Goal: Task Accomplishment & Management: Complete application form

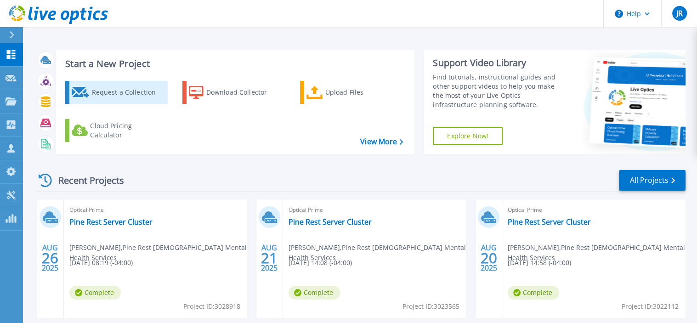
click at [131, 94] on div "Request a Collection" at bounding box center [128, 92] width 74 height 18
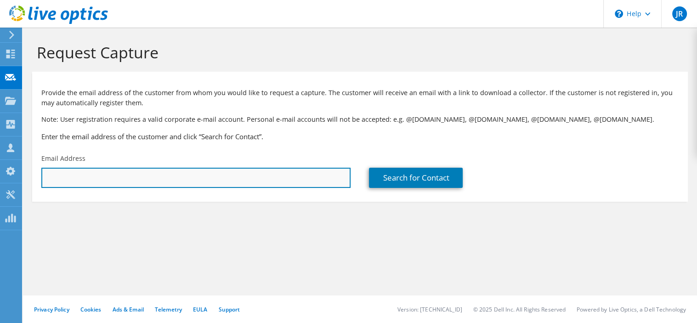
click at [133, 178] on input "text" at bounding box center [195, 178] width 309 height 20
paste input "dgriffin@lakemichigancollege.edu"
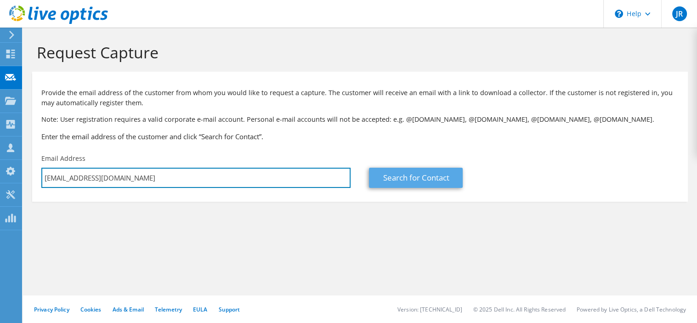
type input "dgriffin@lakemichigancollege.edu"
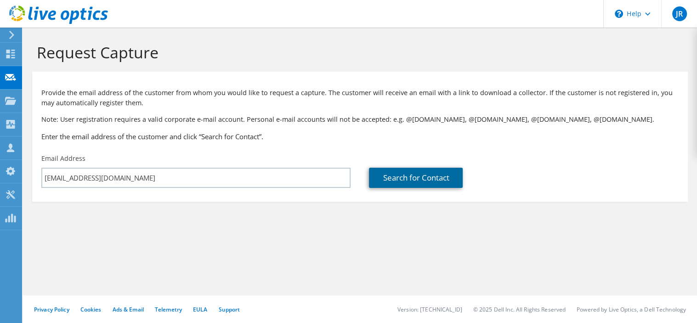
click at [396, 173] on link "Search for Contact" at bounding box center [416, 178] width 94 height 20
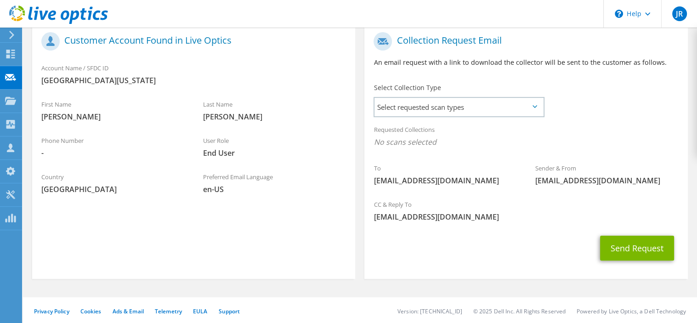
scroll to position [190, 0]
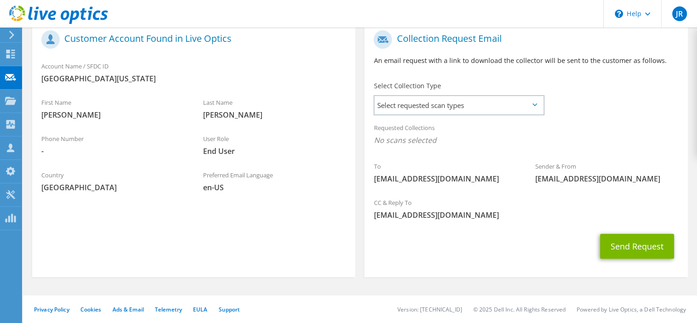
click at [537, 104] on icon at bounding box center [535, 104] width 5 height 3
click at [501, 107] on span "Select requested scan types" at bounding box center [459, 105] width 169 height 18
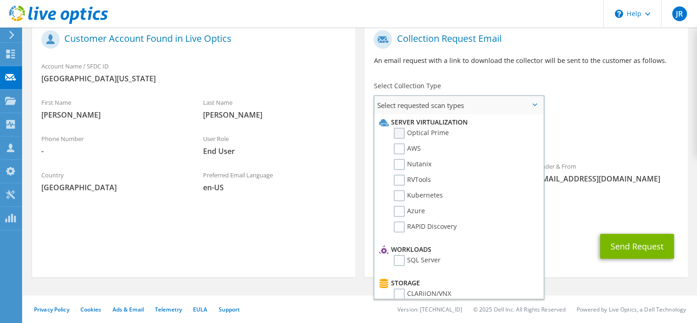
click at [404, 133] on label "Optical Prime" at bounding box center [421, 133] width 55 height 11
click at [0, 0] on input "Optical Prime" at bounding box center [0, 0] width 0 height 0
click at [397, 183] on label "RVTools" at bounding box center [412, 179] width 37 height 11
click at [0, 0] on input "RVTools" at bounding box center [0, 0] width 0 height 0
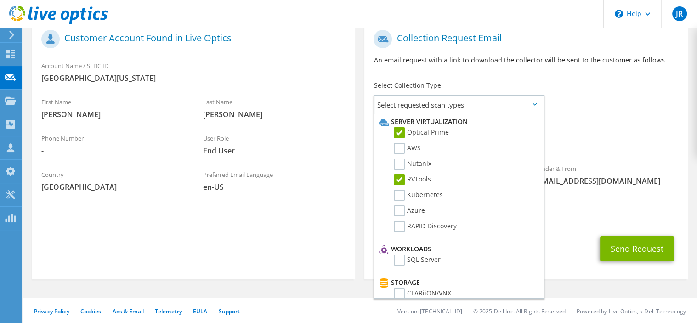
click at [563, 199] on div "CC & Reply To riouxj@peopledriven.com" at bounding box center [526, 211] width 323 height 32
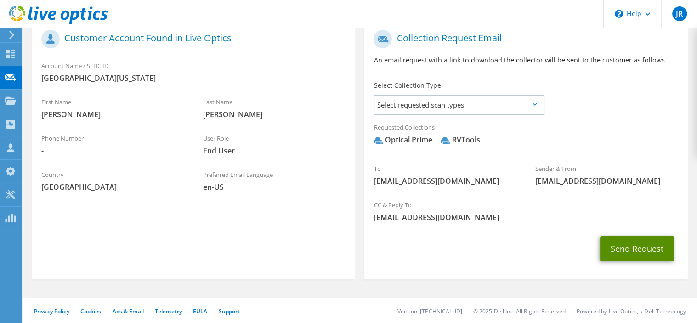
click at [631, 247] on button "Send Request" at bounding box center [637, 248] width 74 height 25
